Goal: Check status

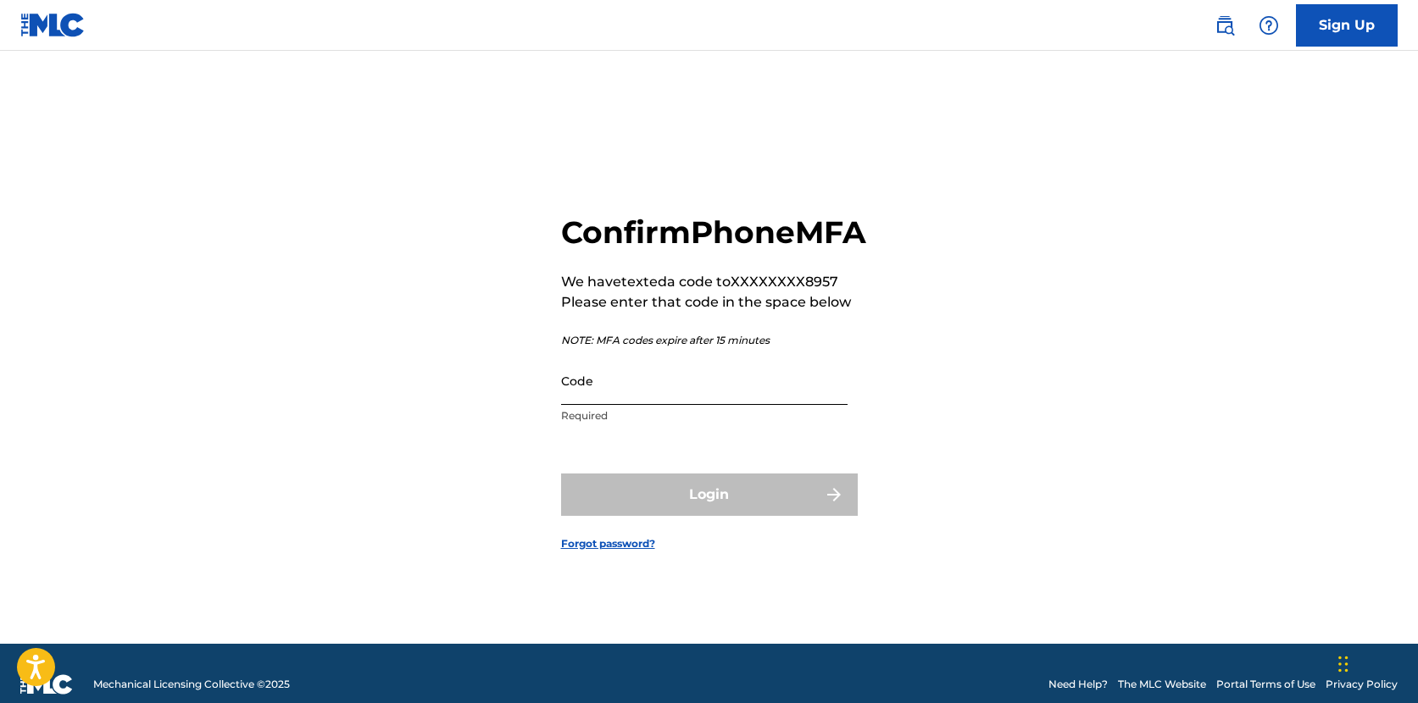
drag, startPoint x: 0, startPoint y: 0, endPoint x: 754, endPoint y: 414, distance: 860.5
click at [754, 405] on input "Code" at bounding box center [704, 381] width 286 height 48
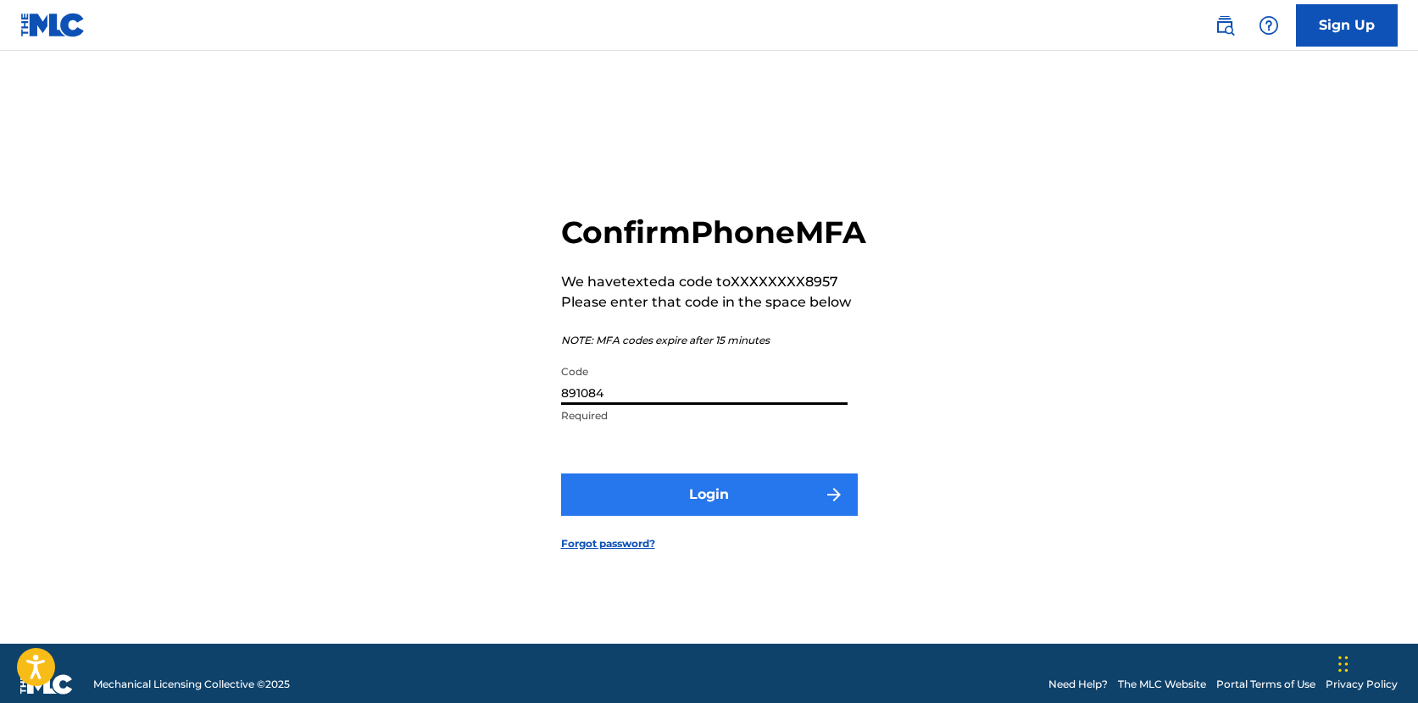
type input "891084"
click at [756, 498] on button "Login" at bounding box center [709, 495] width 297 height 42
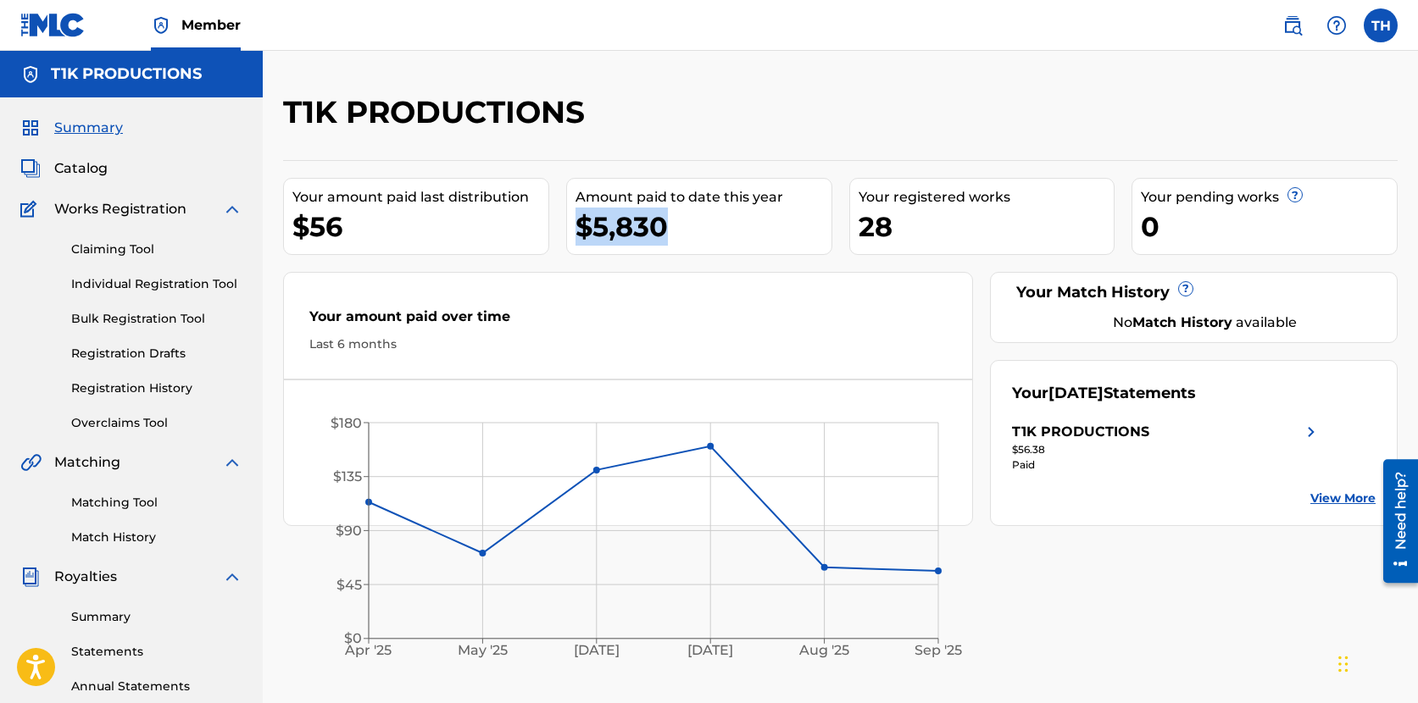
drag, startPoint x: 675, startPoint y: 230, endPoint x: 580, endPoint y: 229, distance: 94.9
click at [580, 229] on div "$5,830" at bounding box center [703, 227] width 256 height 38
copy div "$5,830"
